Goal: Find specific page/section: Find specific page/section

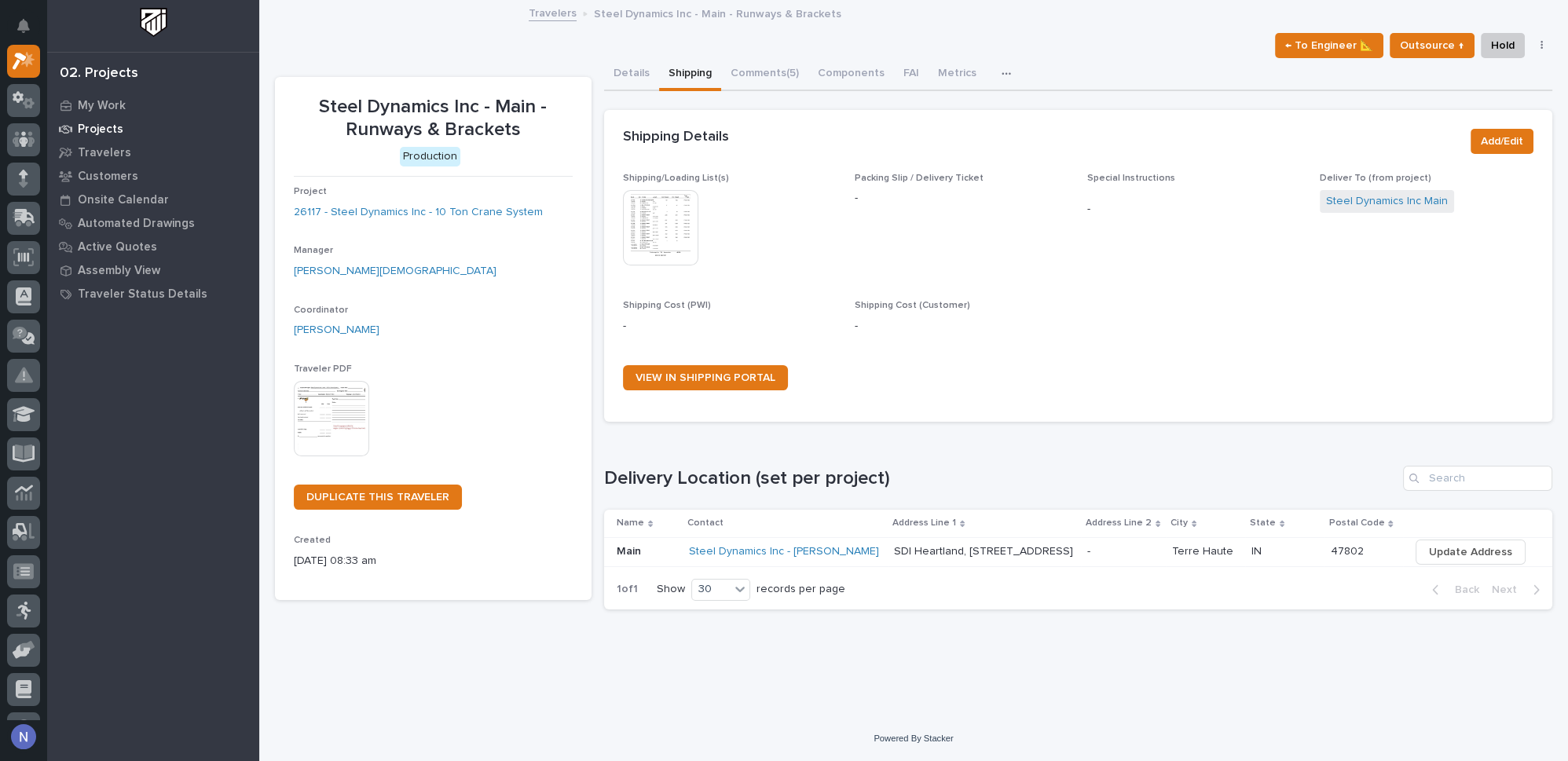
click at [79, 129] on p "Projects" at bounding box center [100, 130] width 45 height 14
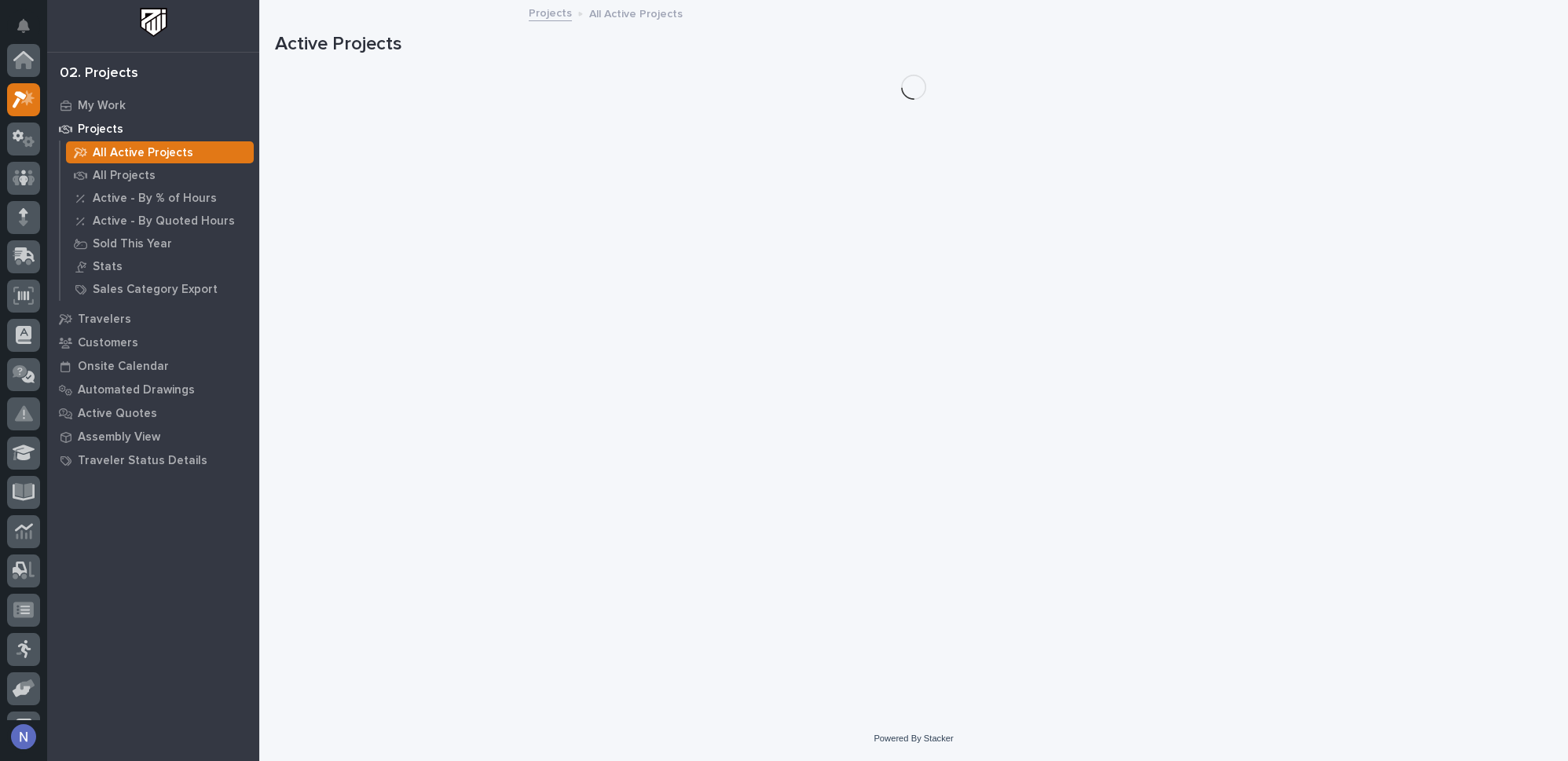
scroll to position [38, 0]
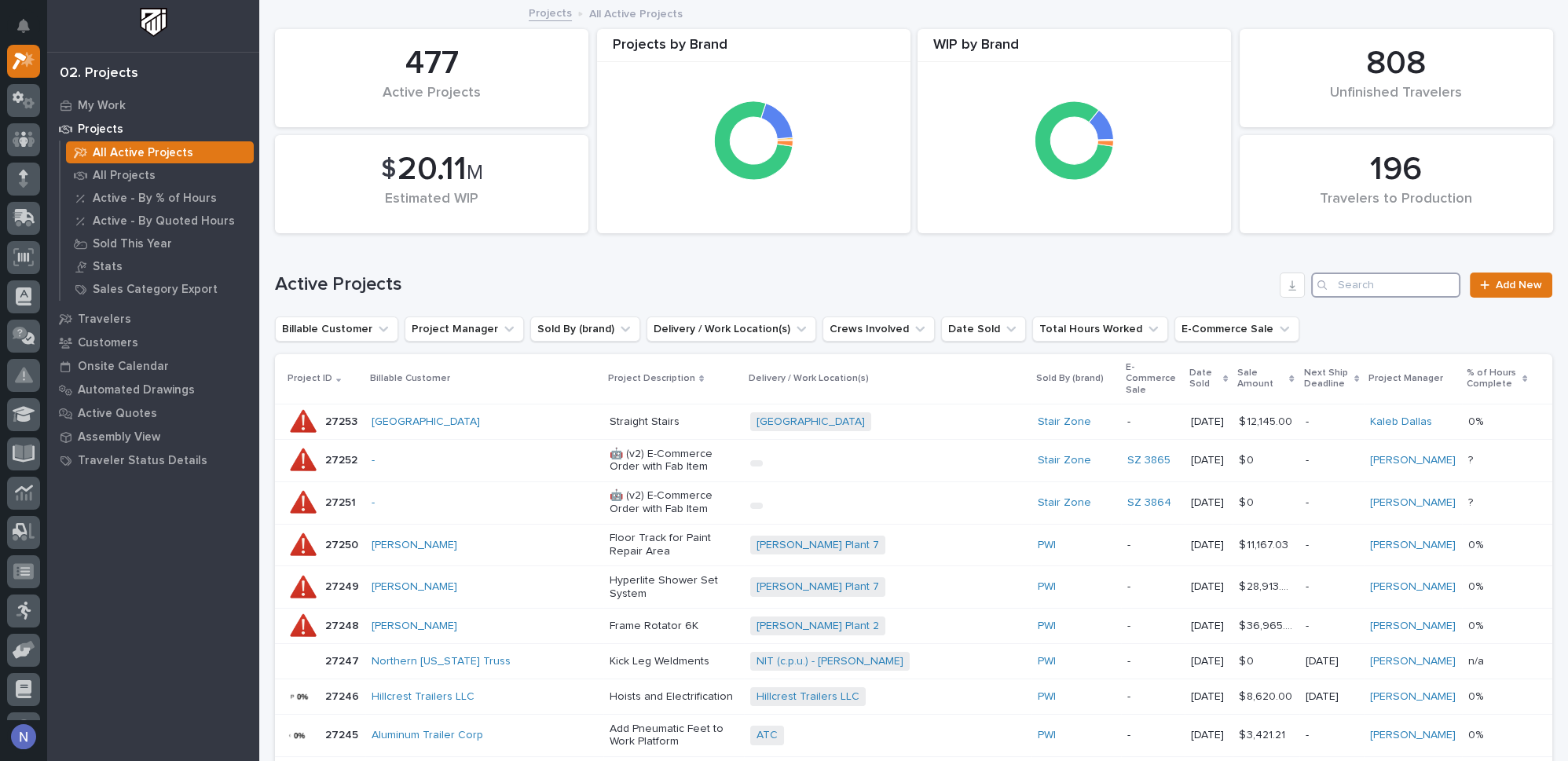
click at [1349, 286] on input "Search" at bounding box center [1385, 285] width 149 height 25
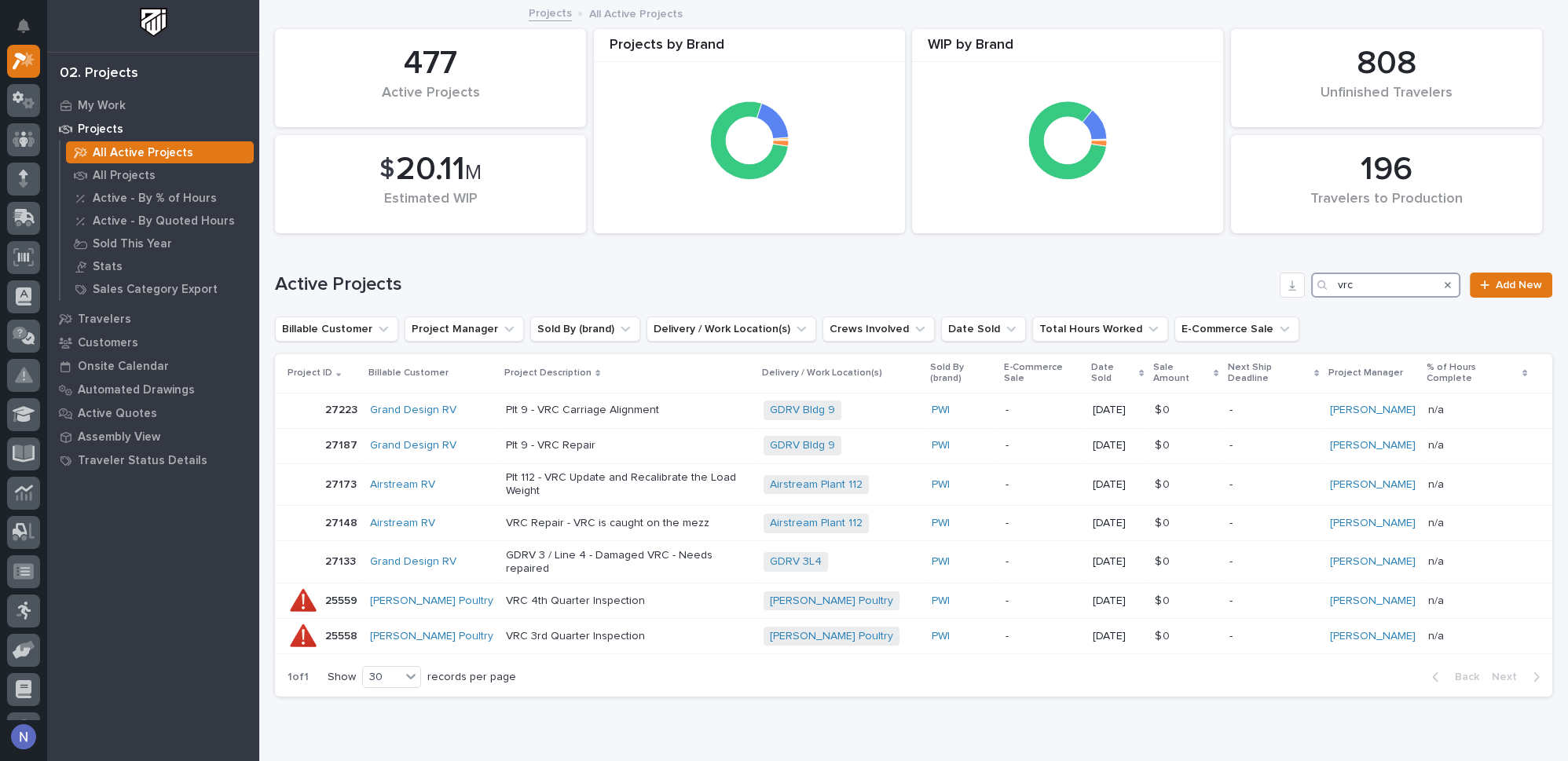
type input "vrc"
click at [1445, 287] on icon "Search" at bounding box center [1448, 285] width 6 height 10
click at [1399, 289] on input "vrc" at bounding box center [1385, 285] width 149 height 25
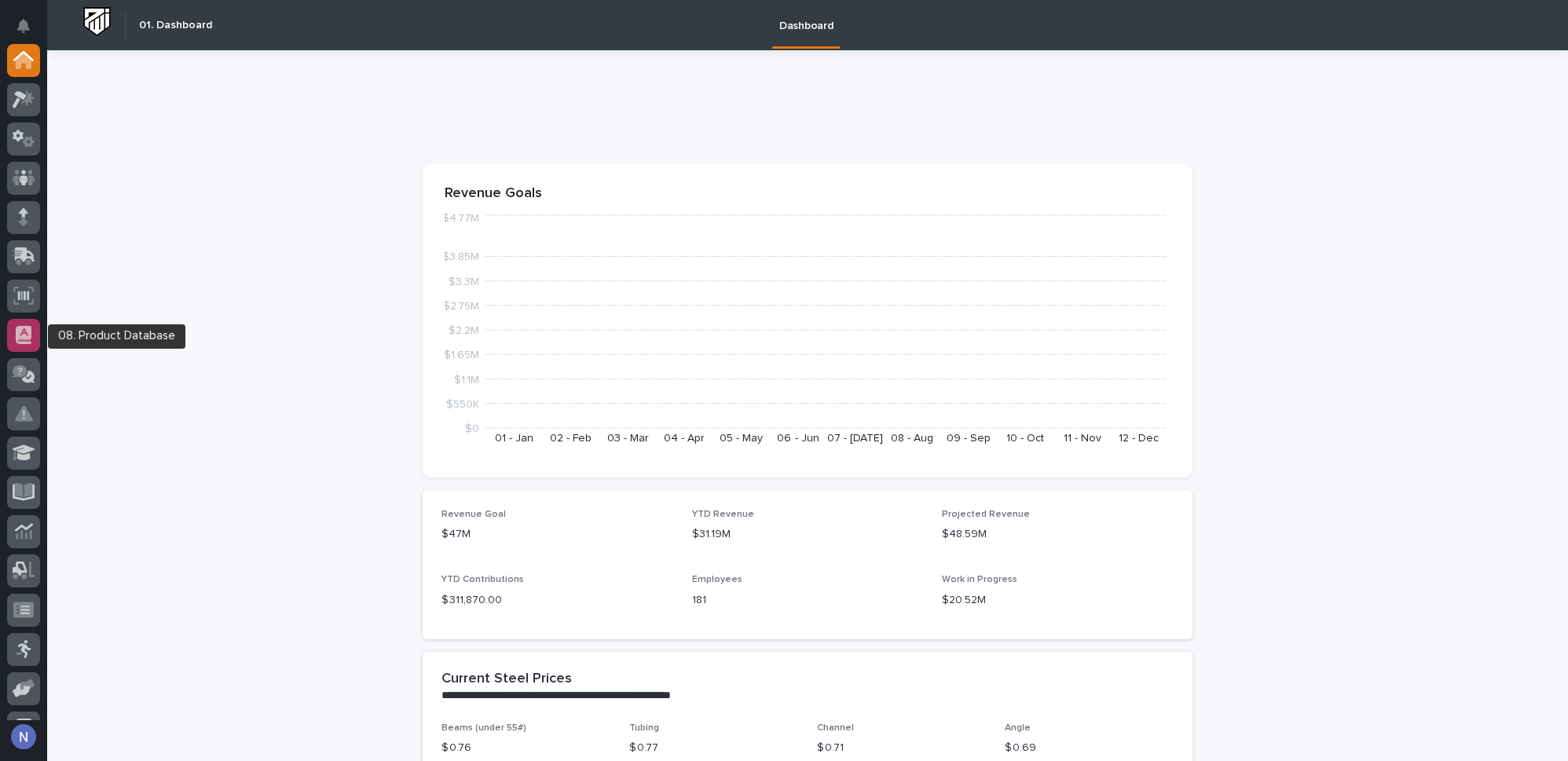
click at [27, 327] on icon at bounding box center [24, 335] width 16 height 18
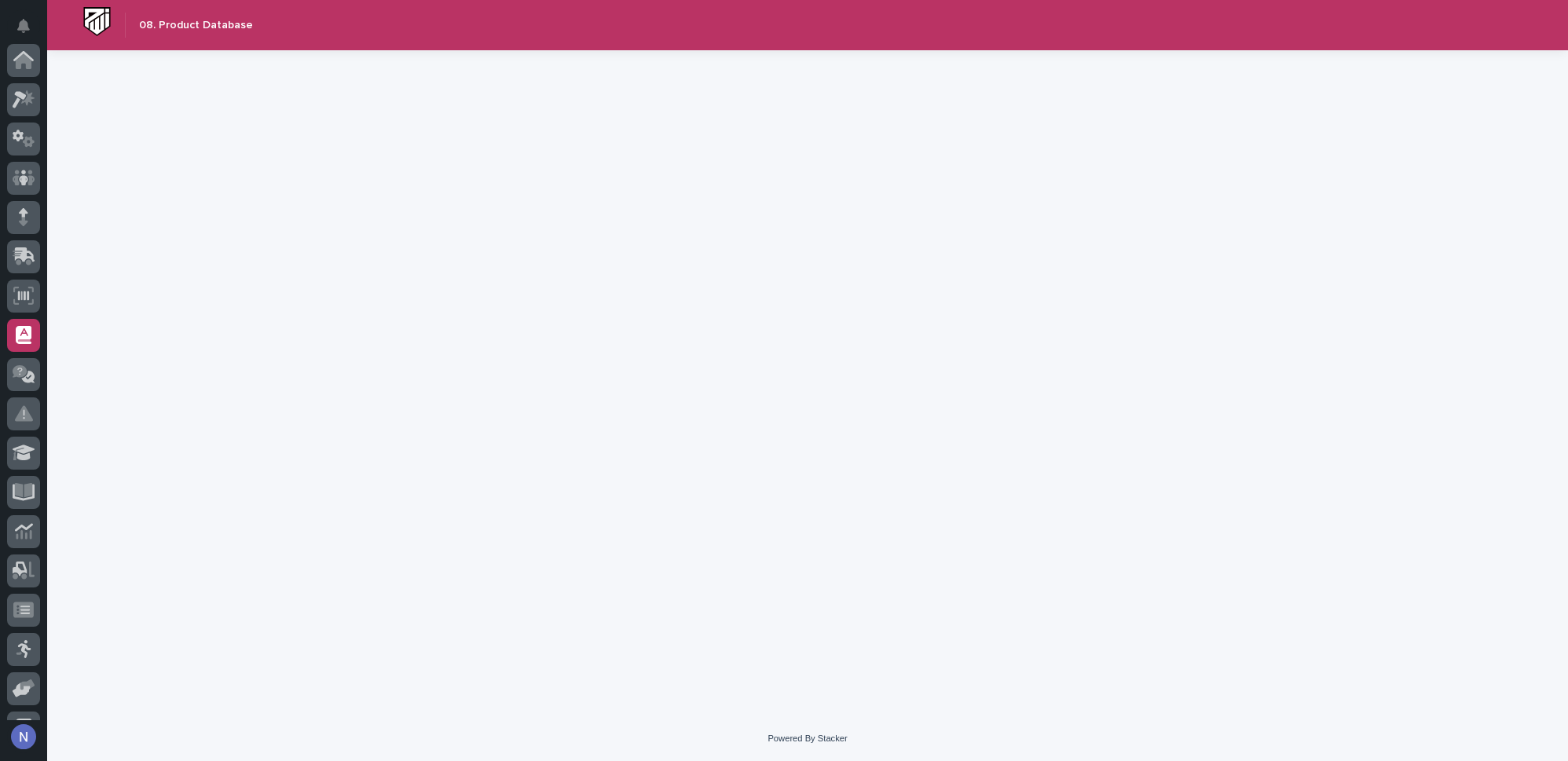
scroll to position [226, 0]
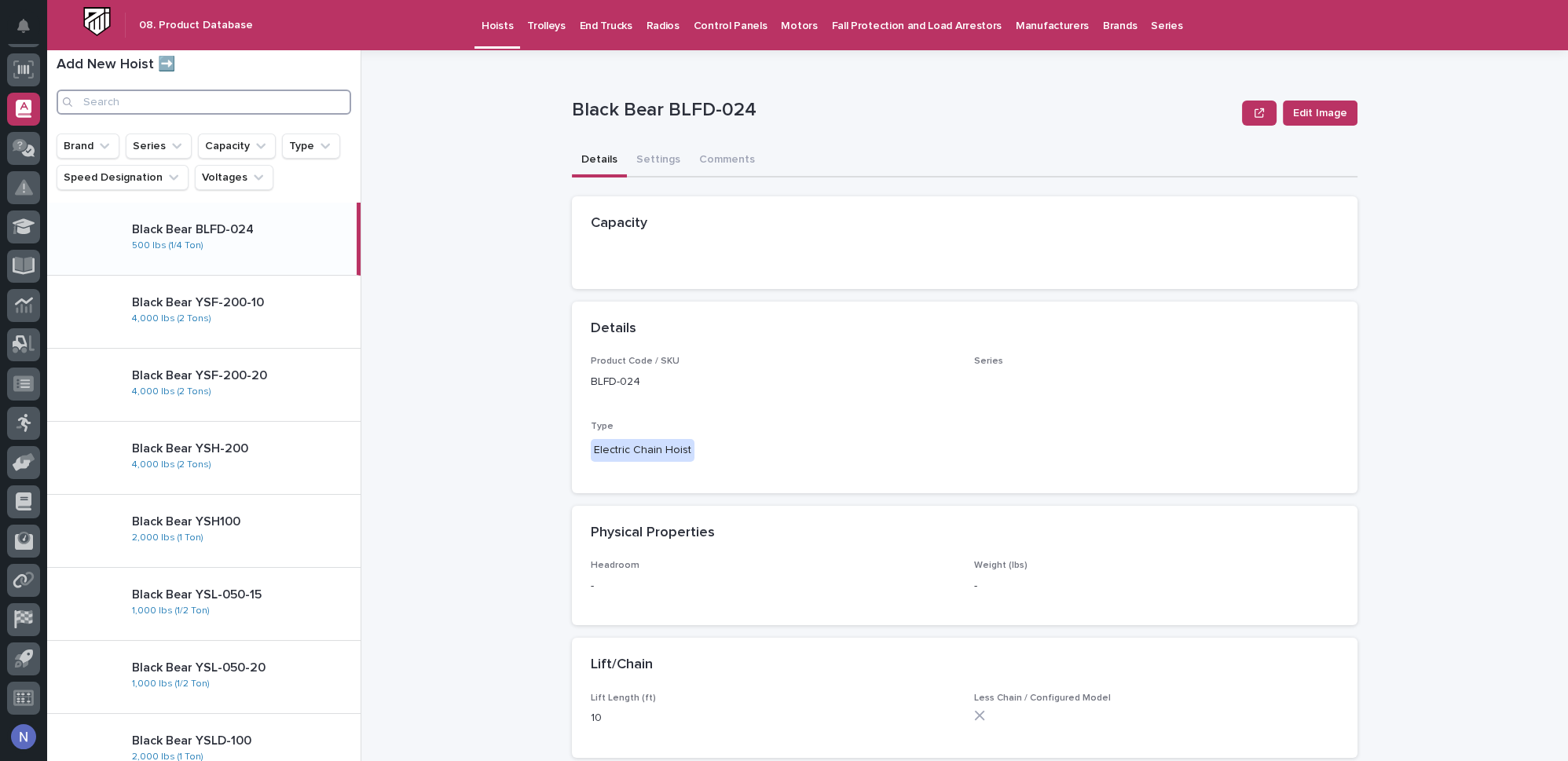
click at [145, 108] on input "Search" at bounding box center [204, 102] width 294 height 25
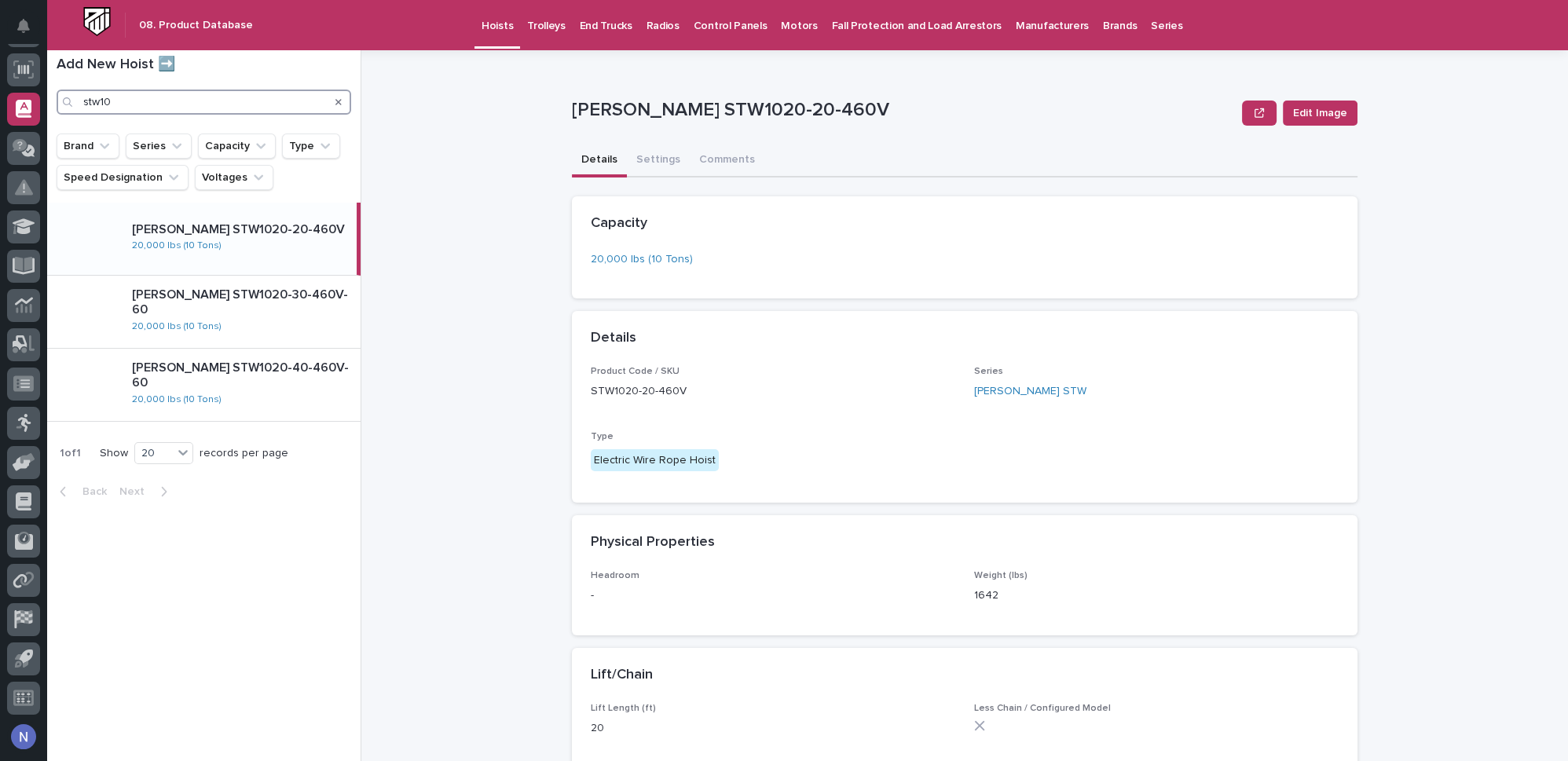
type input "stw10"
click at [294, 253] on div "Starke STW1020-20-460V 20,000 lbs (10 Tons)" at bounding box center [238, 239] width 238 height 45
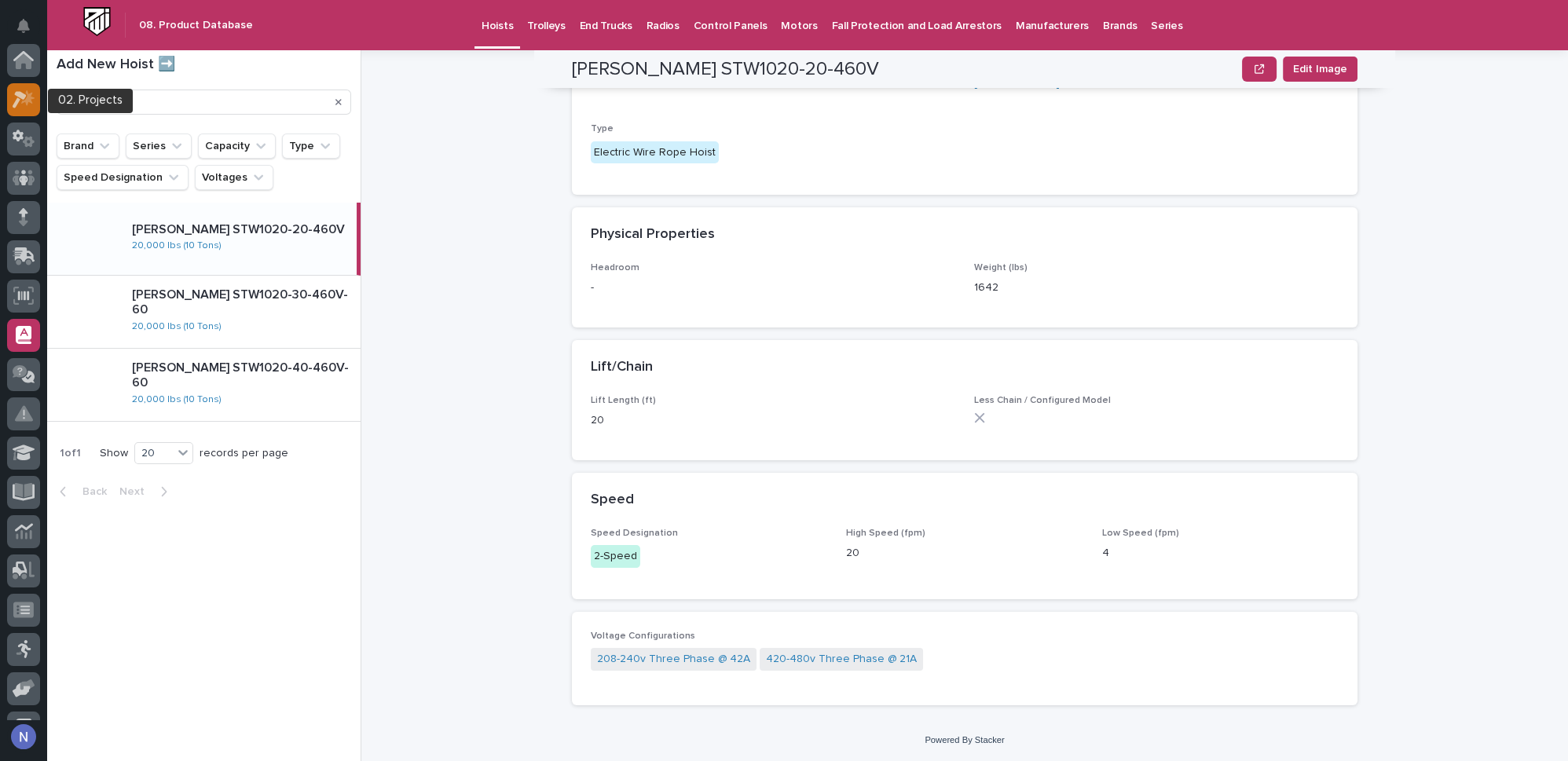
click at [27, 92] on icon at bounding box center [27, 98] width 13 height 16
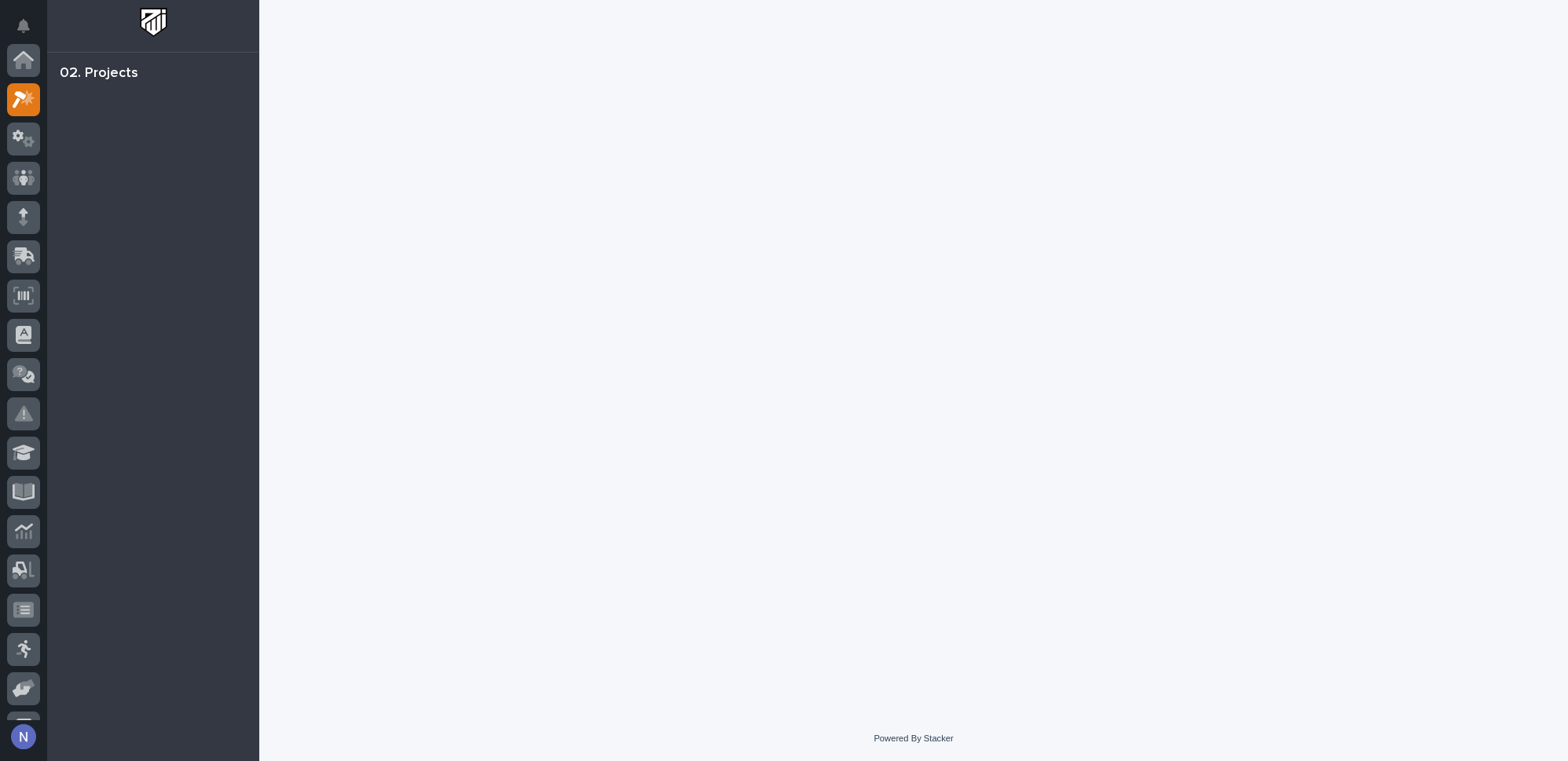
scroll to position [38, 0]
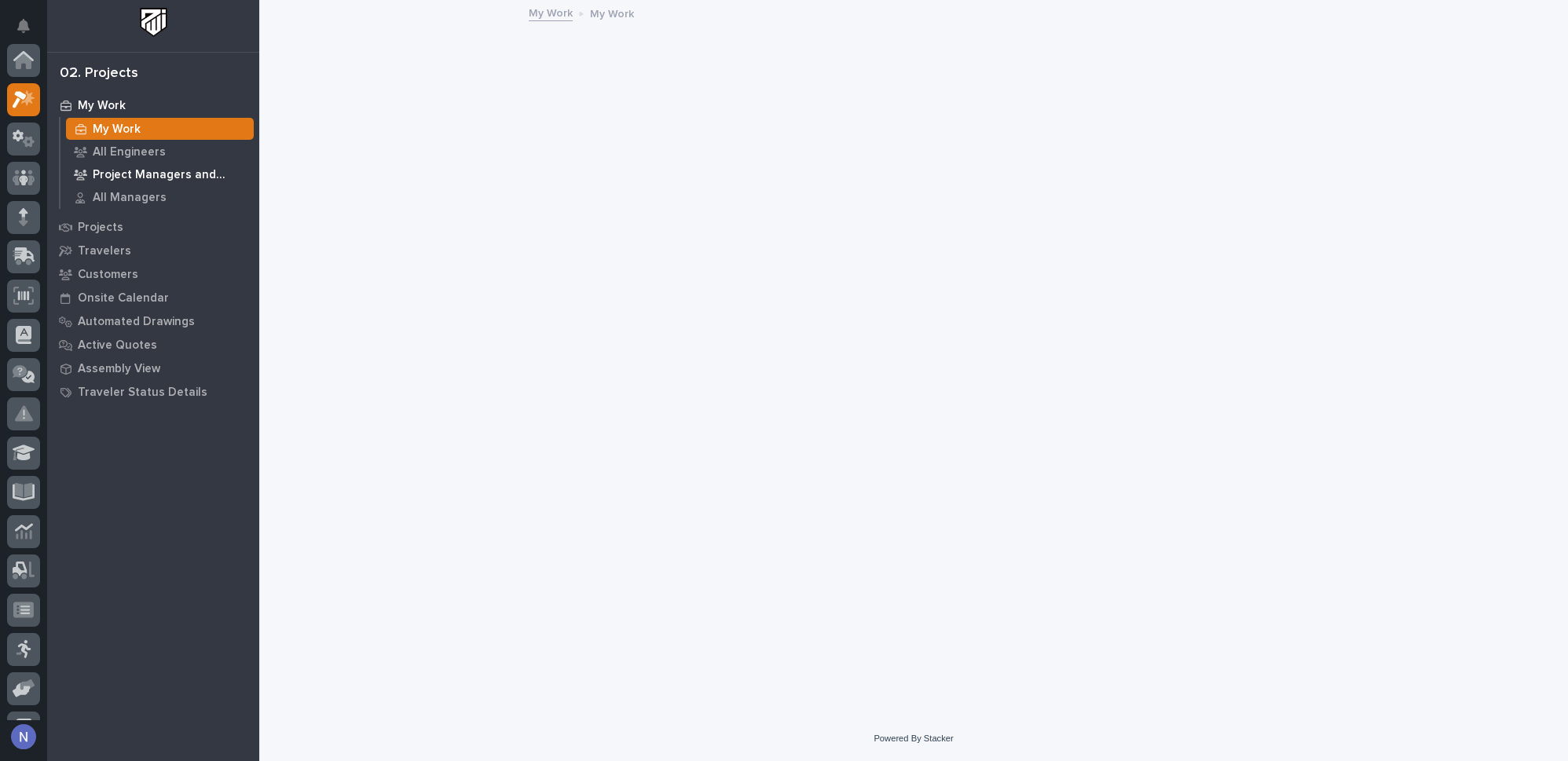
scroll to position [38, 0]
click at [109, 221] on p "Projects" at bounding box center [100, 228] width 45 height 14
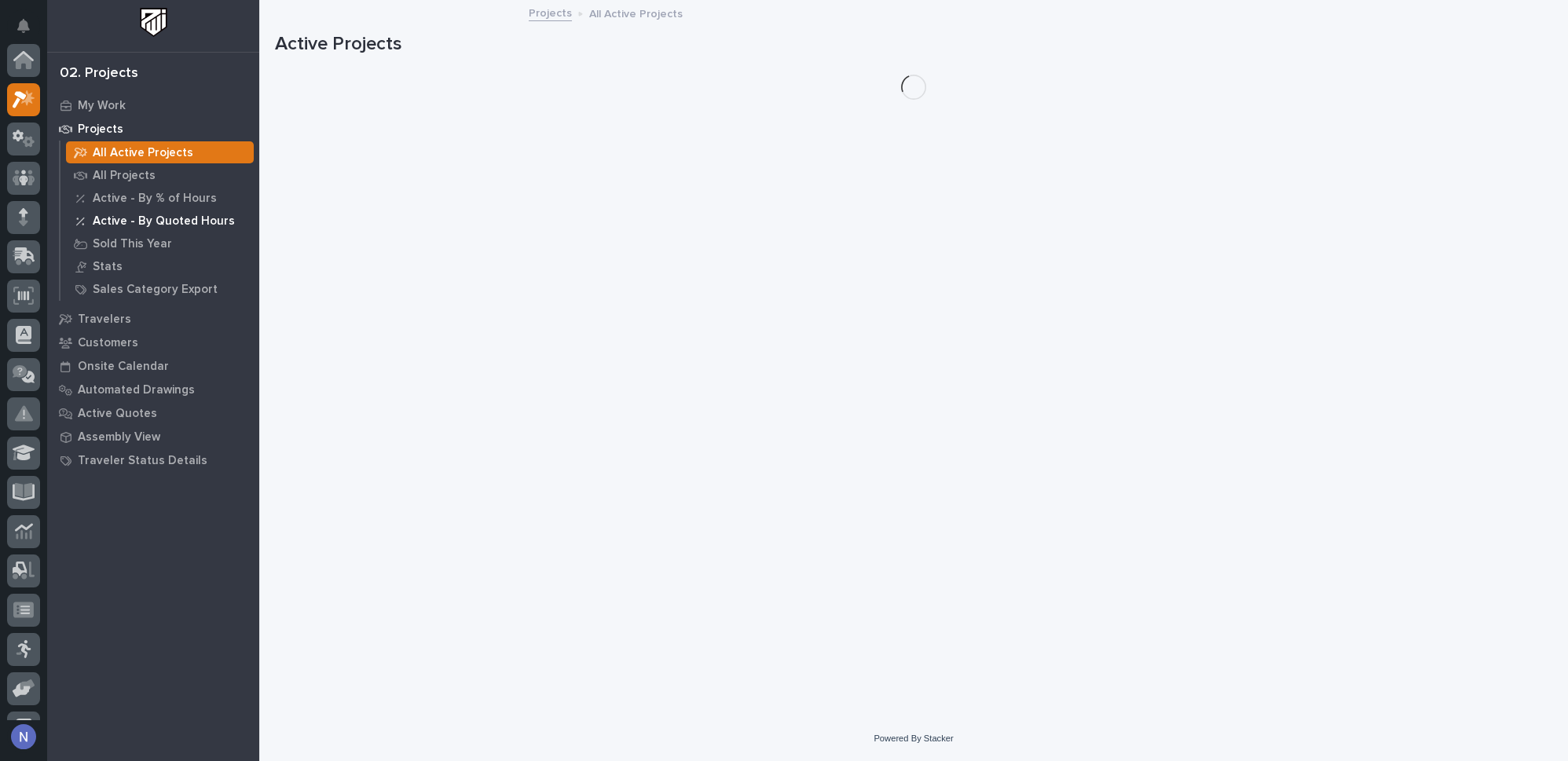
scroll to position [38, 0]
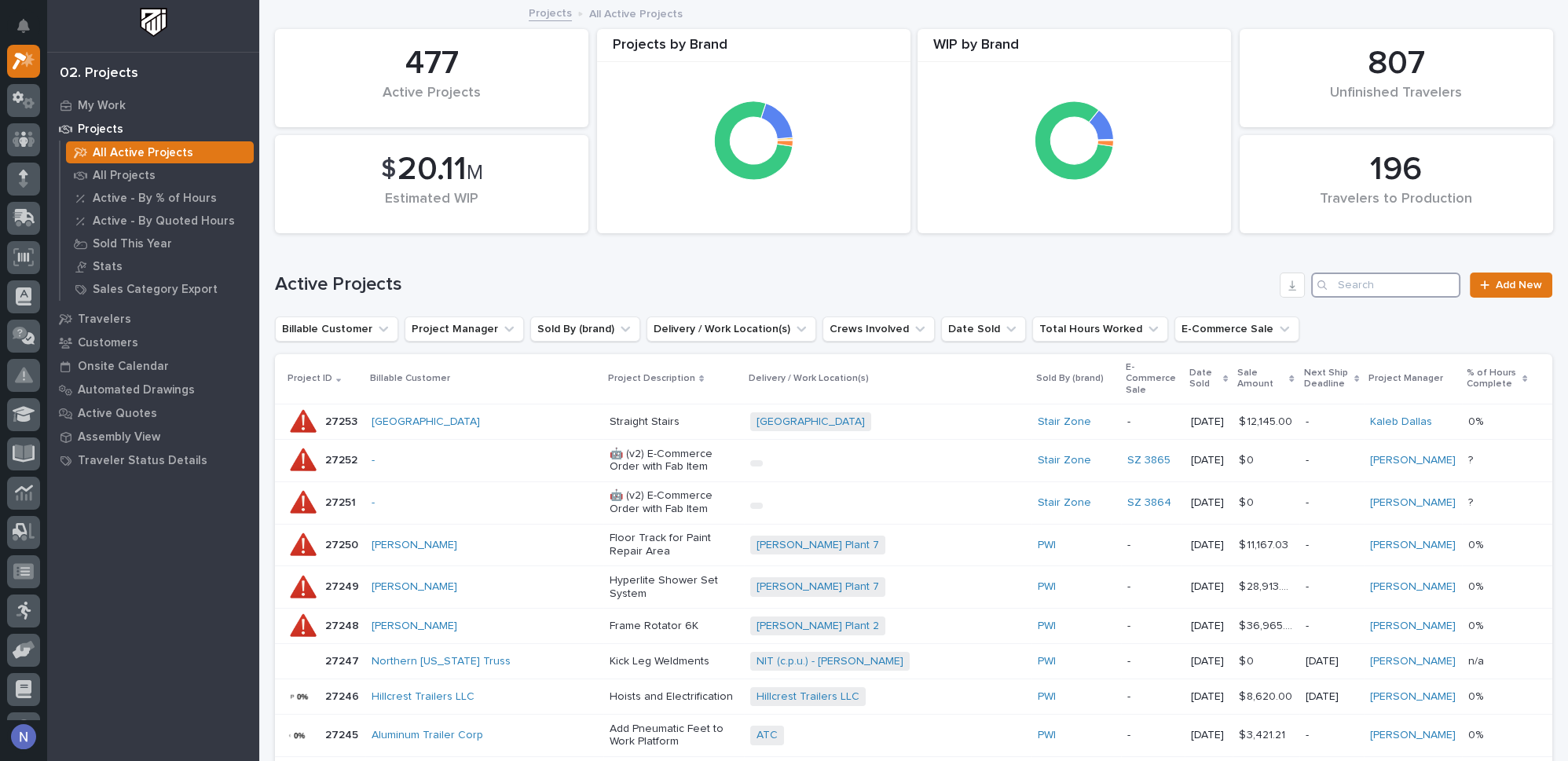
click at [1363, 286] on input "Search" at bounding box center [1385, 285] width 149 height 25
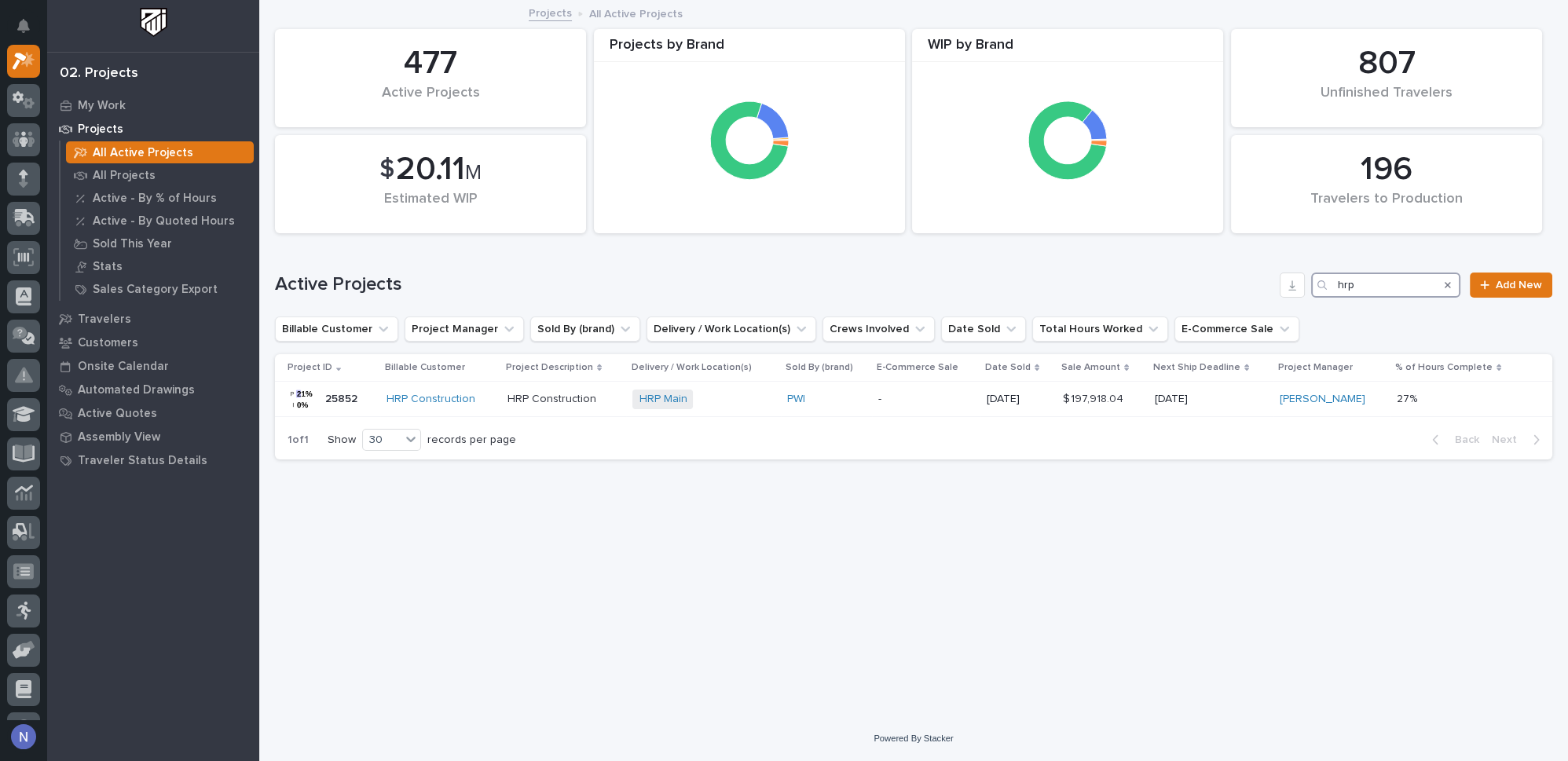
drag, startPoint x: 1375, startPoint y: 286, endPoint x: 1307, endPoint y: 284, distance: 68.0
click at [1307, 284] on div "Active Projects hrp Add New" at bounding box center [913, 285] width 1277 height 25
type input "marcal"
click at [954, 405] on p "-" at bounding box center [919, 399] width 97 height 13
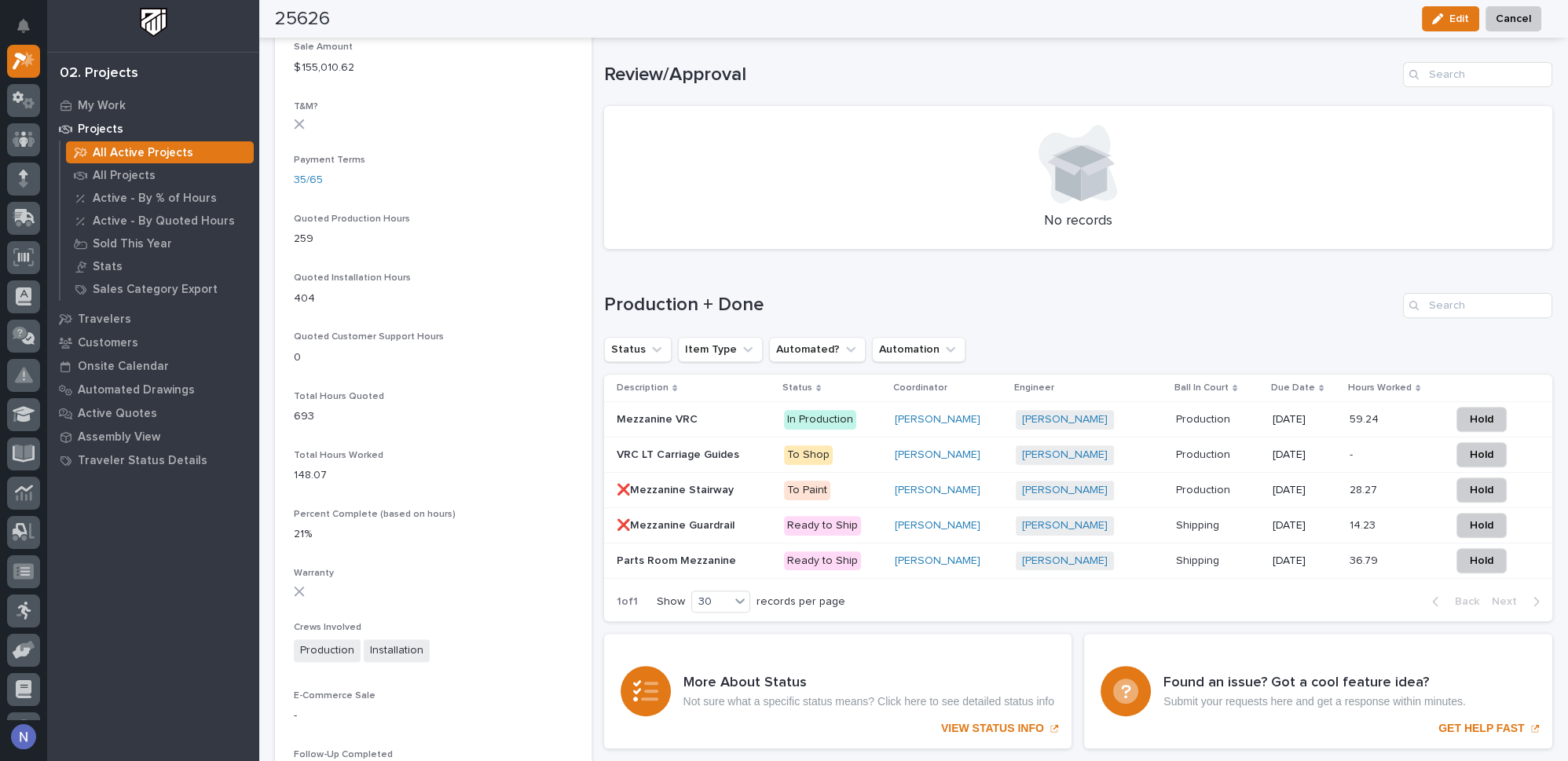
scroll to position [1023, 0]
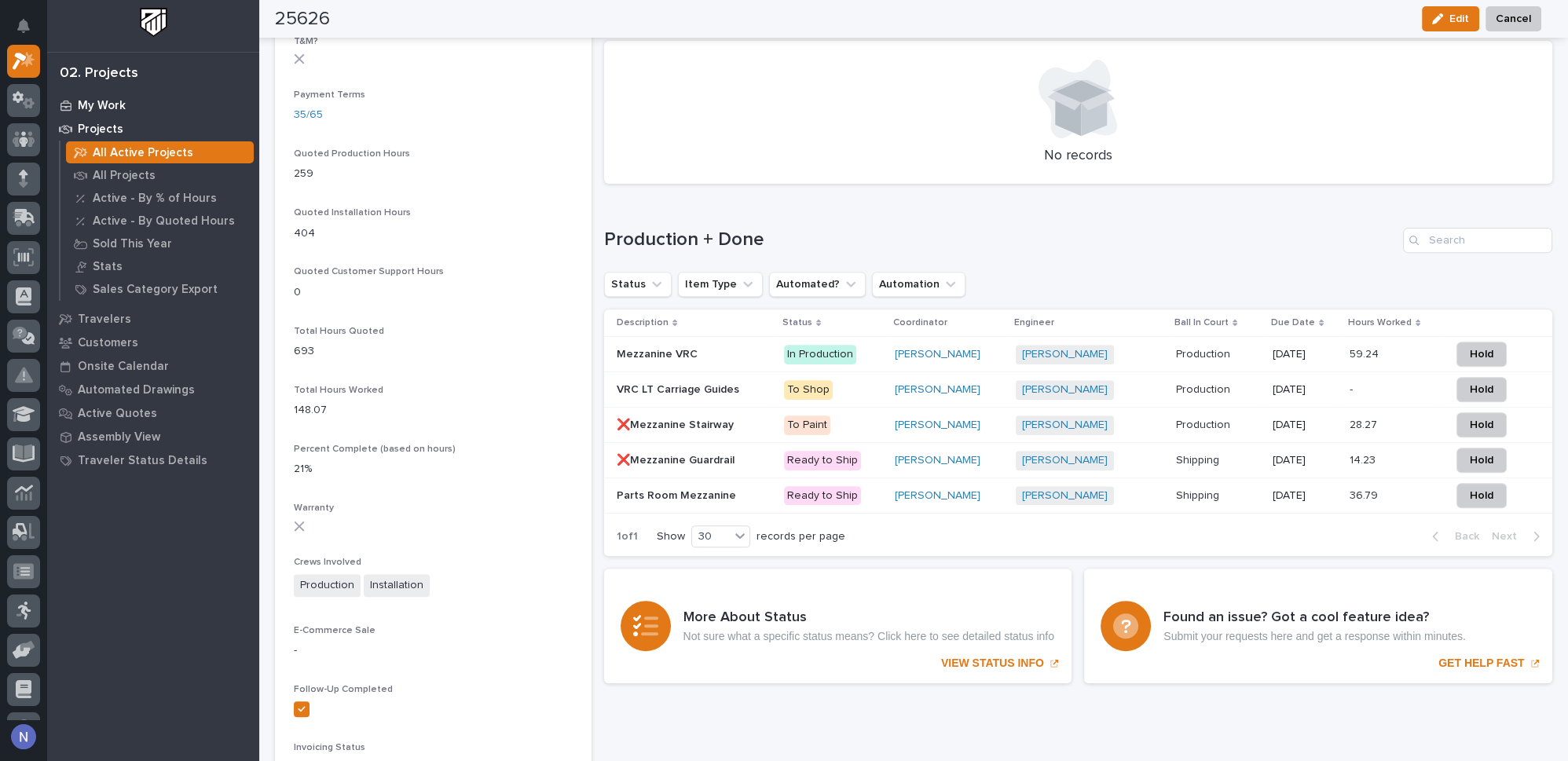
drag, startPoint x: 335, startPoint y: 104, endPoint x: 60, endPoint y: 106, distance: 275.0
click at [259, 106] on div "My Settings Log Out 02. Projects My Work Projects All Active Projects All Proje…" at bounding box center [913, 71] width 1309 height 2188
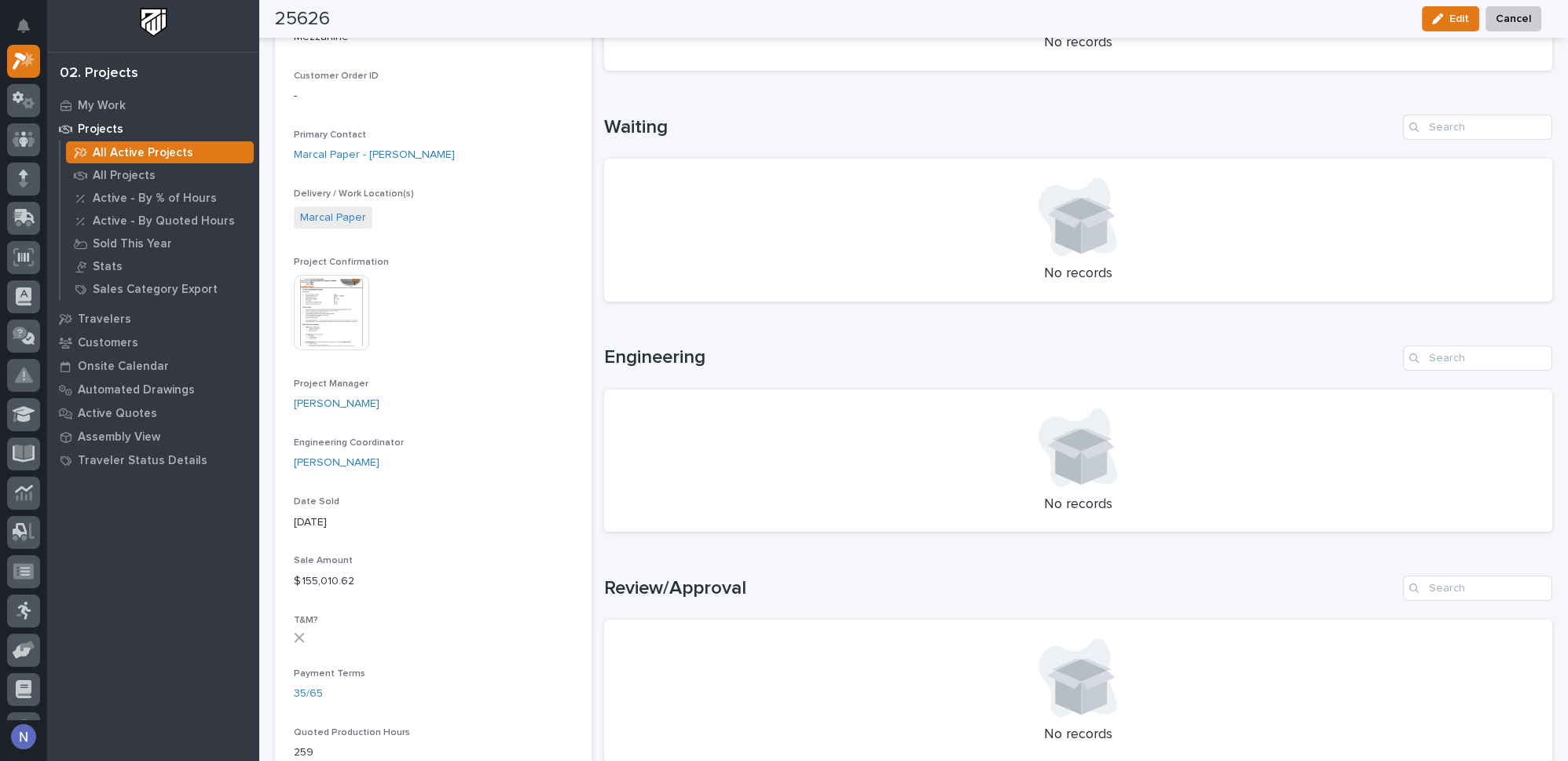
scroll to position [428, 0]
